Goal: Task Accomplishment & Management: Manage account settings

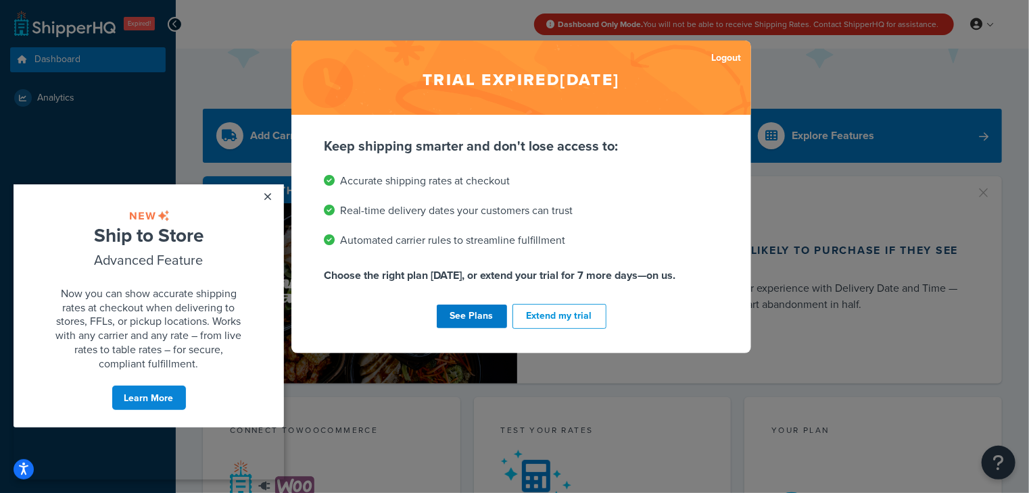
click at [780, 103] on div "Trial expired [DATE] Logout Keep shipping smarter and don't lose access to: Acc…" at bounding box center [514, 246] width 1029 height 493
click at [266, 199] on link "×" at bounding box center [268, 196] width 24 height 24
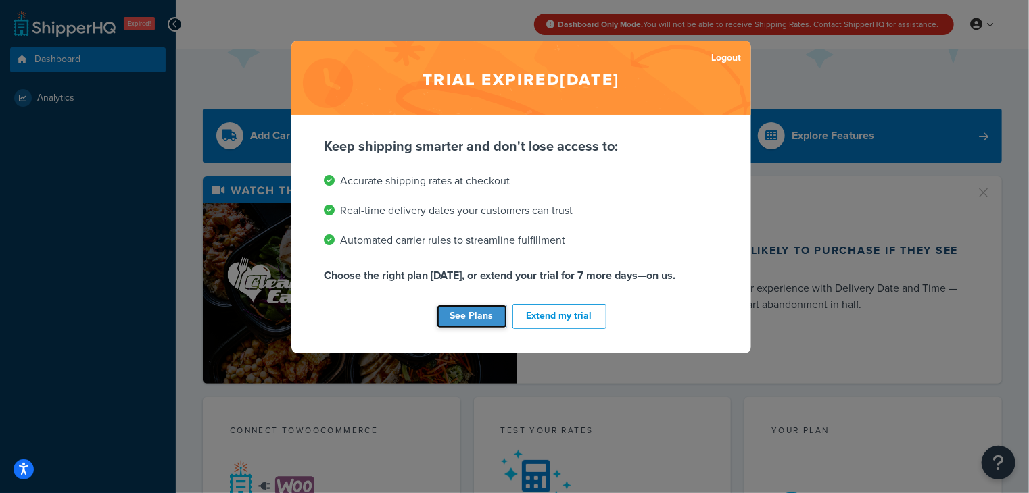
click at [472, 305] on link "See Plans" at bounding box center [472, 317] width 70 height 24
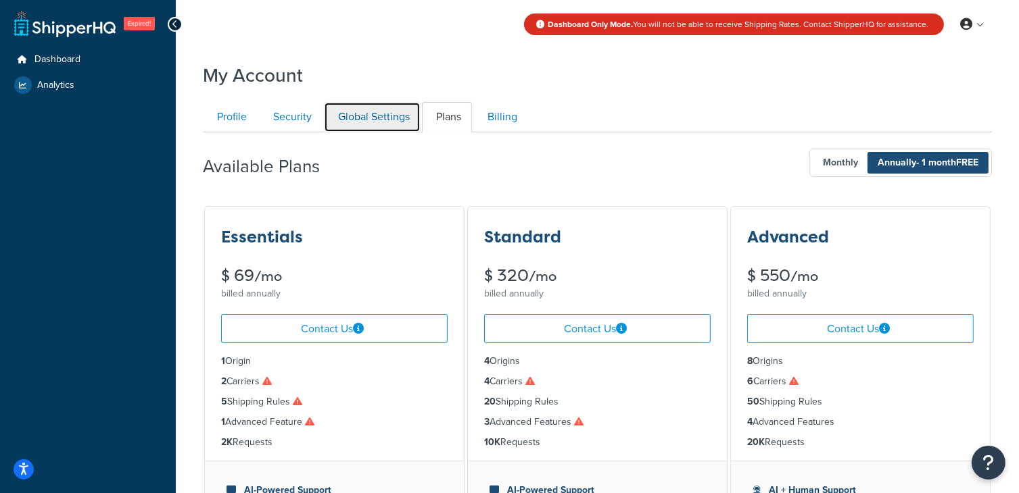
click at [371, 120] on link "Global Settings" at bounding box center [372, 117] width 97 height 30
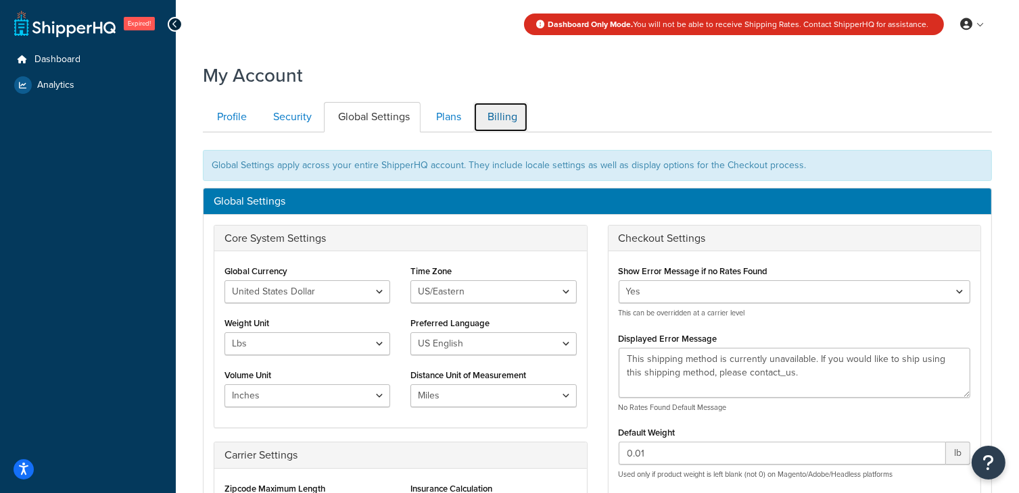
click at [501, 124] on link "Billing" at bounding box center [500, 117] width 55 height 30
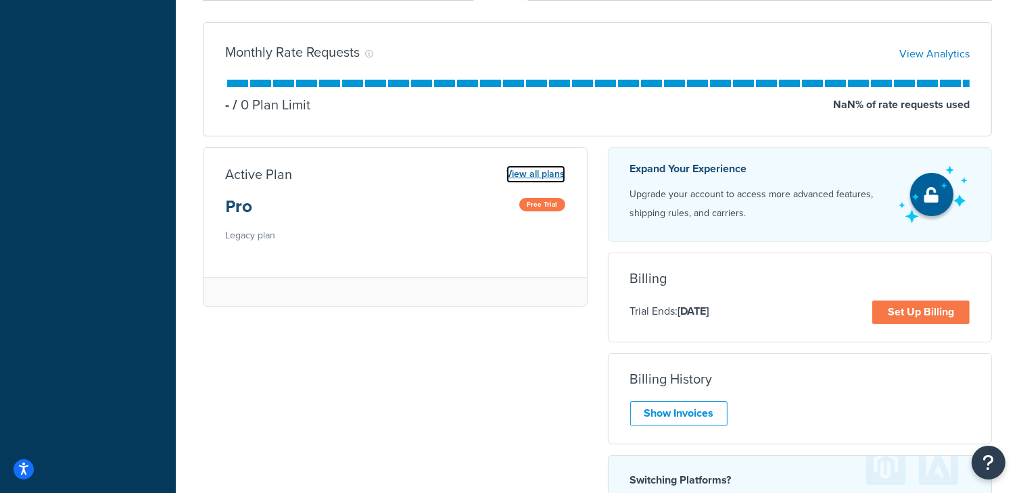
click at [553, 174] on link "View all plans" at bounding box center [535, 175] width 59 height 18
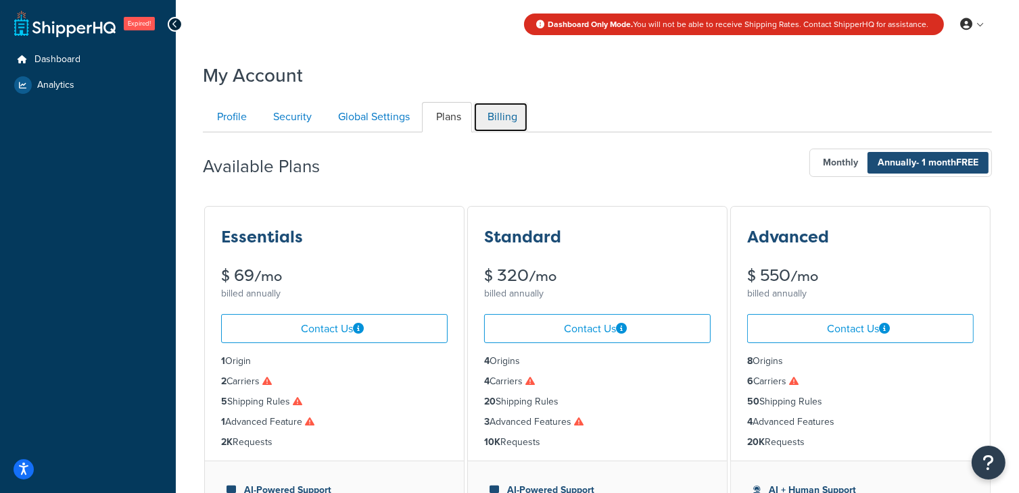
click at [517, 112] on link "Billing" at bounding box center [500, 117] width 55 height 30
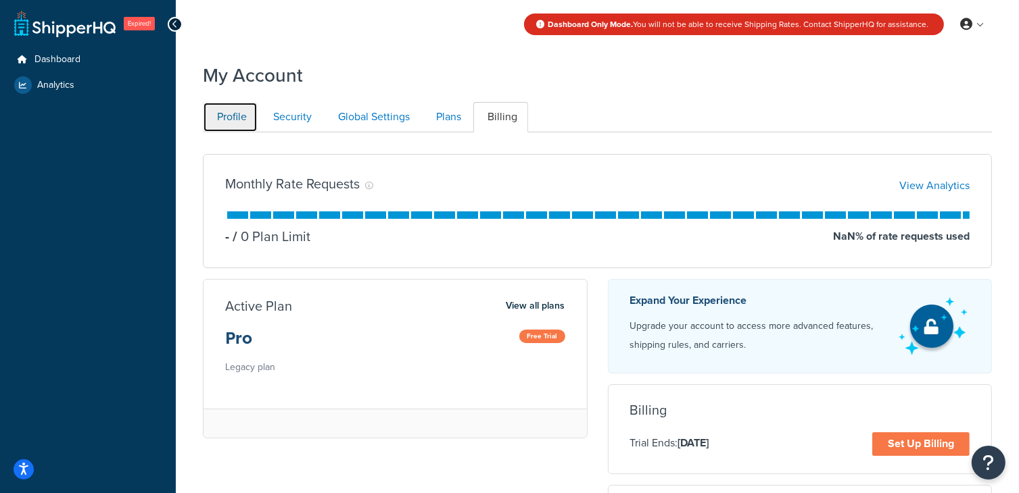
click at [236, 121] on link "Profile" at bounding box center [230, 117] width 55 height 30
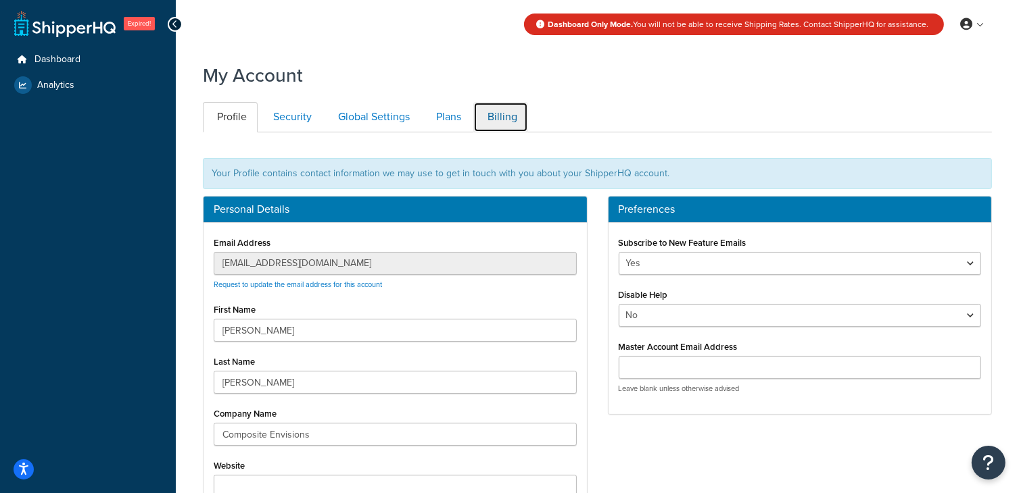
click at [499, 130] on link "Billing" at bounding box center [500, 117] width 55 height 30
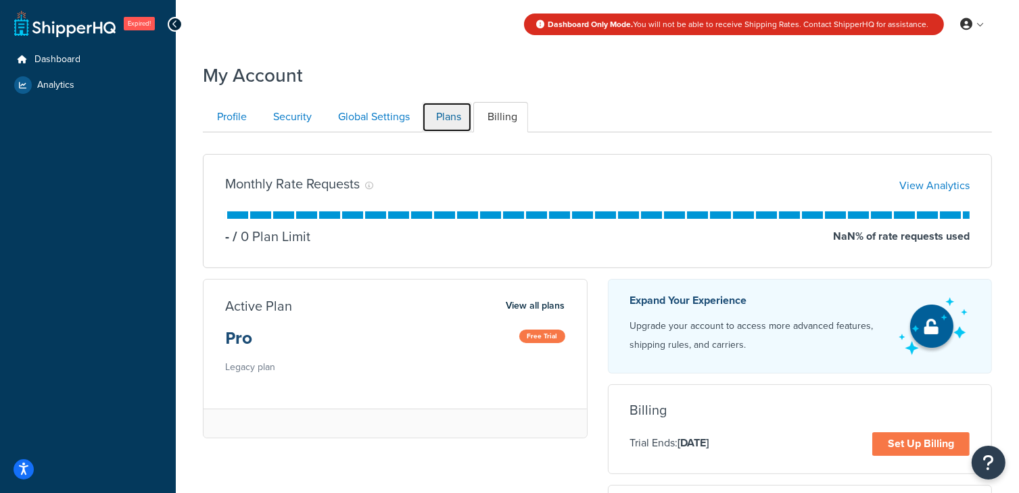
click at [433, 117] on link "Plans" at bounding box center [447, 117] width 50 height 30
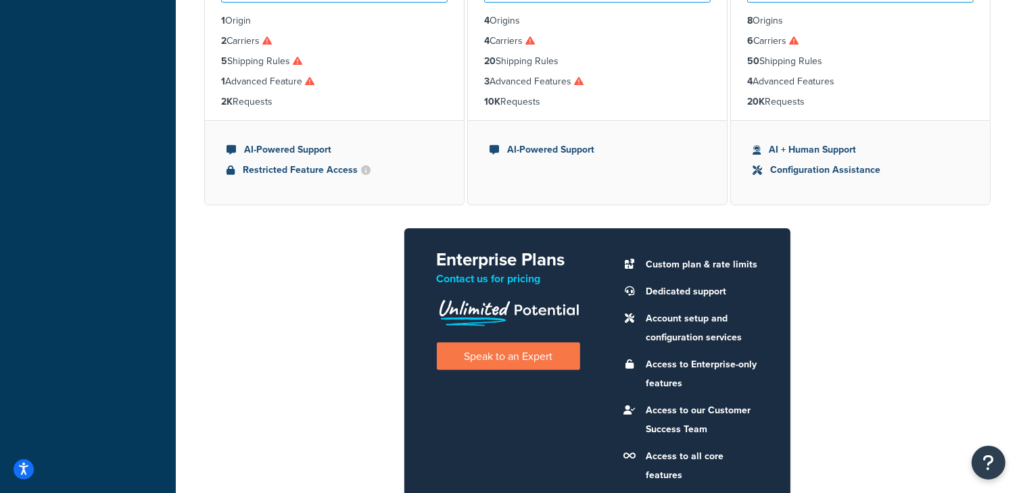
scroll to position [530, 0]
